Goal: Information Seeking & Learning: Learn about a topic

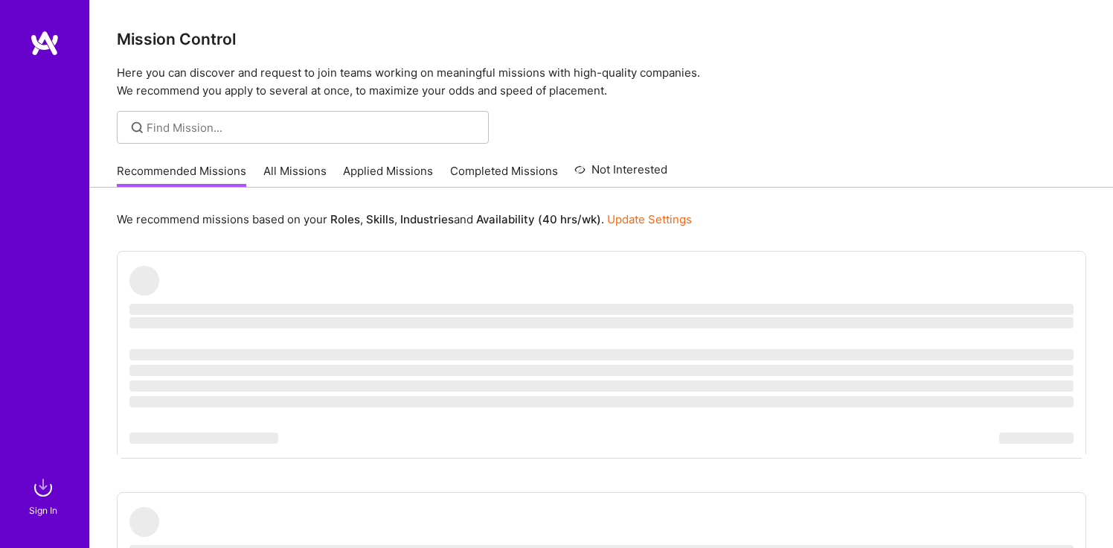
click at [41, 498] on img at bounding box center [43, 488] width 30 height 30
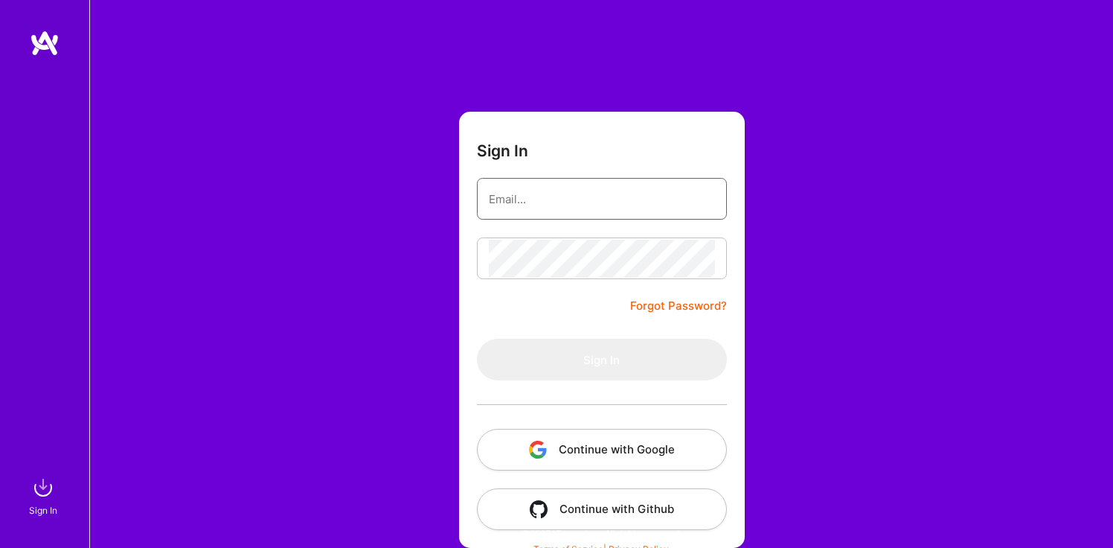
type input "[EMAIL_ADDRESS][DOMAIN_NAME]"
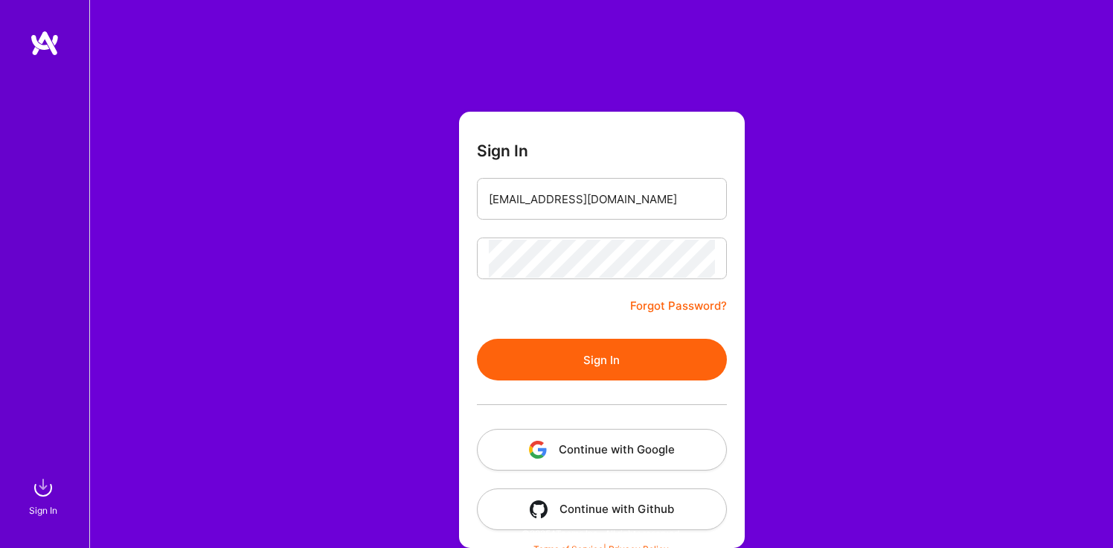
click at [574, 366] on button "Sign In" at bounding box center [602, 360] width 250 height 42
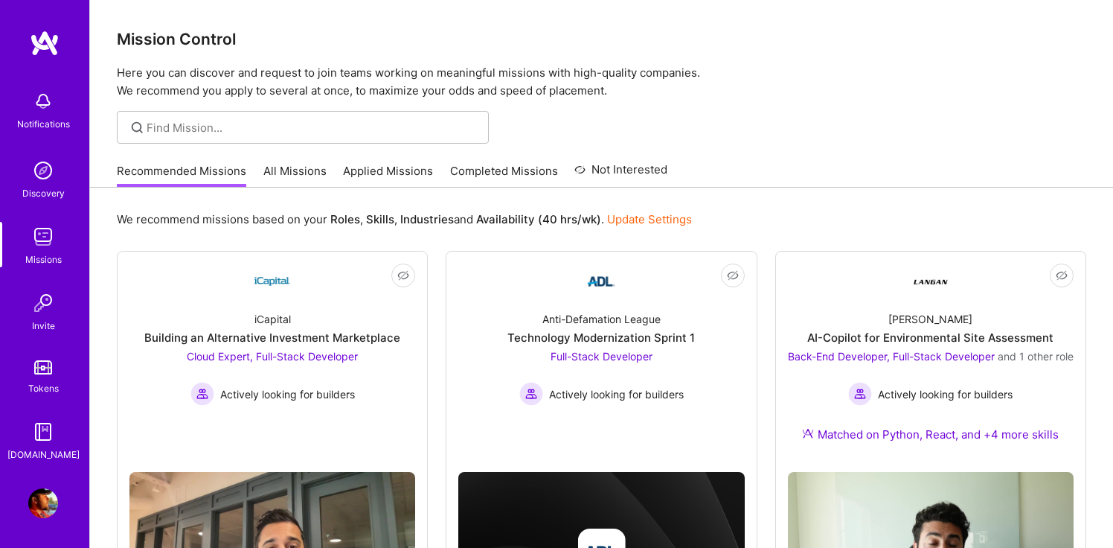
click at [313, 170] on link "All Missions" at bounding box center [294, 175] width 63 height 25
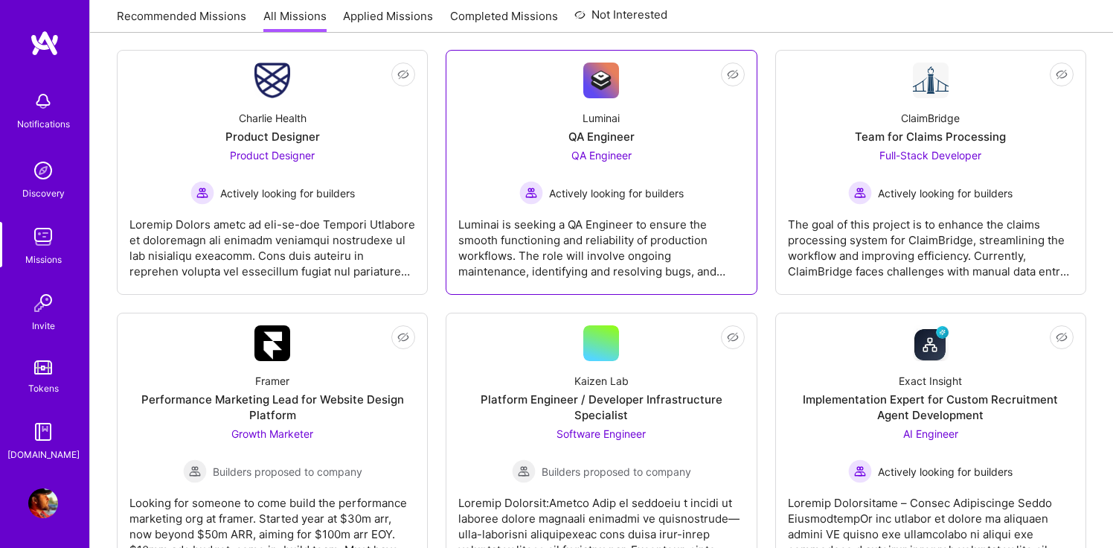
scroll to position [232, 0]
click at [622, 232] on div "Luminai is seeking a QA Engineer to ensure the smooth functioning and reliabili…" at bounding box center [601, 241] width 286 height 74
